Goal: Check status: Check status

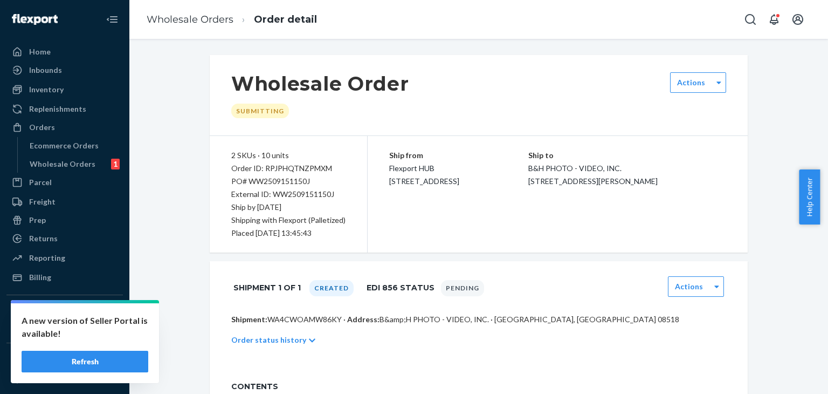
click at [63, 358] on button "Refresh" at bounding box center [85, 361] width 127 height 22
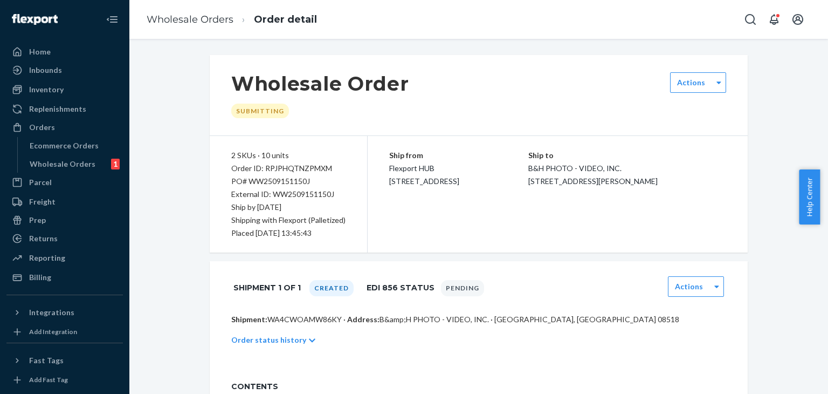
click at [777, 331] on div "Wholesale Order Submitting Actions 2 SKUs · 10 units Order ID: RPJPHQTNZPMXM PO…" at bounding box center [478, 300] width 683 height 491
click at [773, 18] on icon "Open notifications" at bounding box center [774, 19] width 13 height 13
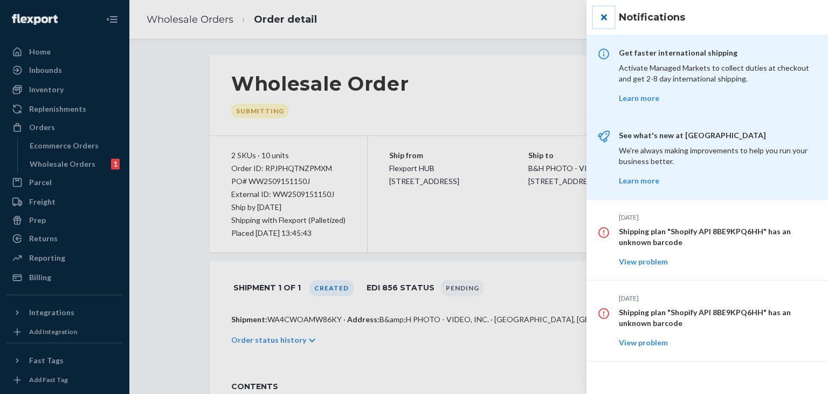
click at [602, 17] on button "close" at bounding box center [604, 17] width 22 height 22
